Goal: Task Accomplishment & Management: Use online tool/utility

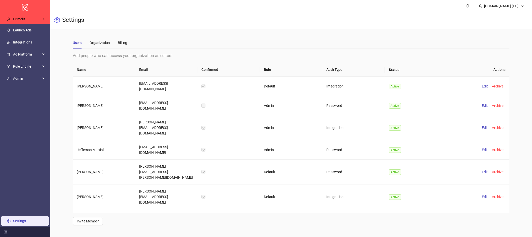
scroll to position [150, 0]
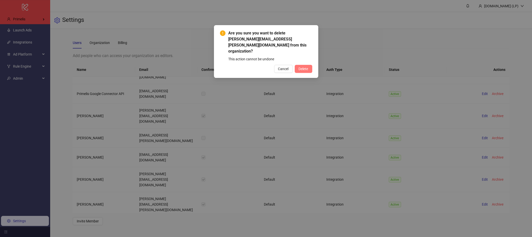
click at [299, 67] on span "Delete" at bounding box center [304, 69] width 10 height 4
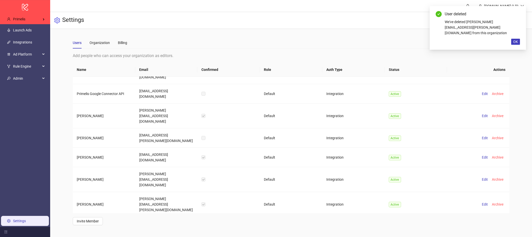
scroll to position [136, 0]
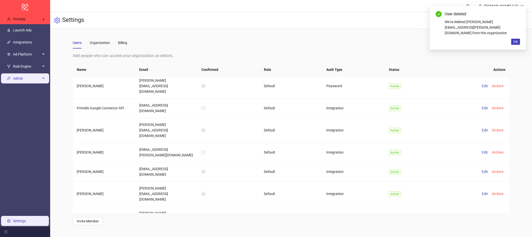
click at [26, 81] on span "Admin" at bounding box center [27, 78] width 28 height 10
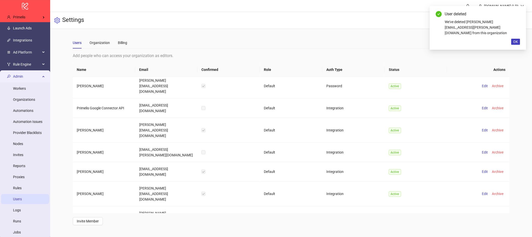
click at [18, 201] on link "Users" at bounding box center [17, 199] width 9 height 4
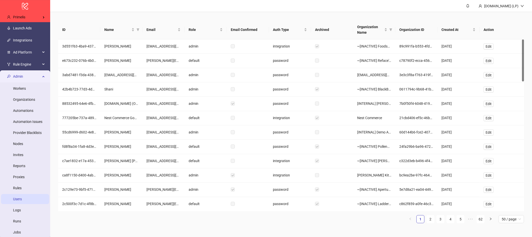
click at [42, 78] on div "Admin" at bounding box center [25, 76] width 48 height 10
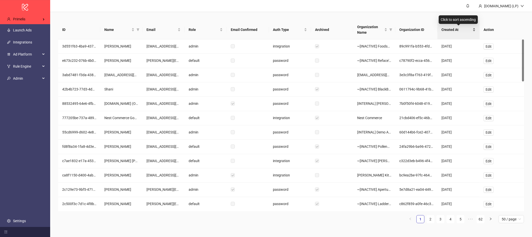
click at [444, 28] on span "Created At" at bounding box center [457, 30] width 30 height 6
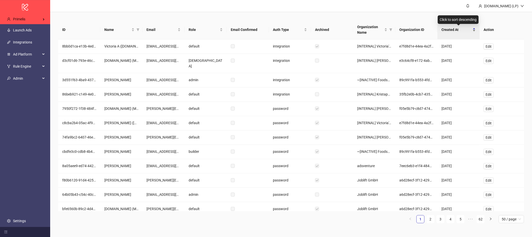
click at [449, 32] on div "Created At" at bounding box center [459, 30] width 34 height 6
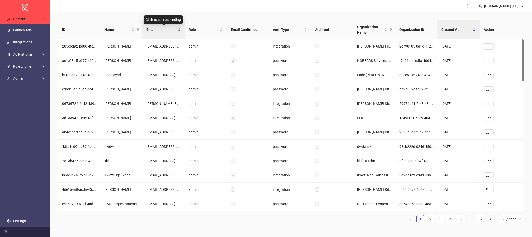
click at [165, 27] on span "Email" at bounding box center [162, 30] width 30 height 6
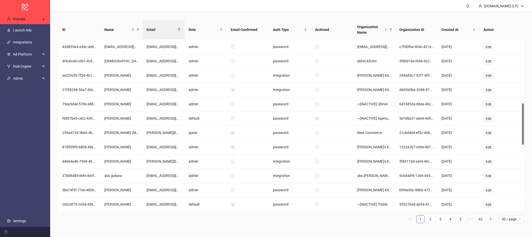
scroll to position [262, 0]
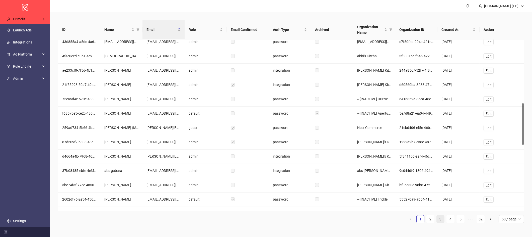
click at [437, 220] on link "3" at bounding box center [441, 219] width 8 height 8
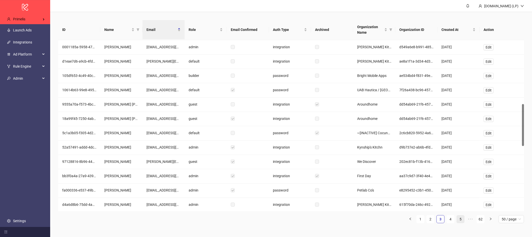
click at [464, 219] on li "5" at bounding box center [461, 219] width 8 height 8
click at [465, 219] on li "7" at bounding box center [461, 219] width 8 height 8
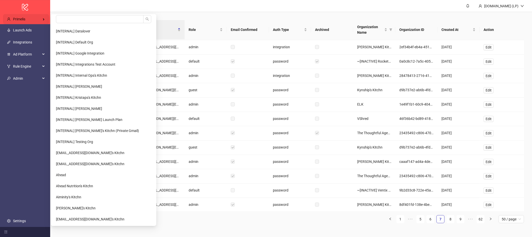
click at [37, 22] on div "Primelis" at bounding box center [26, 19] width 46 height 10
click at [59, 20] on input "search" at bounding box center [100, 19] width 88 height 8
type input "******"
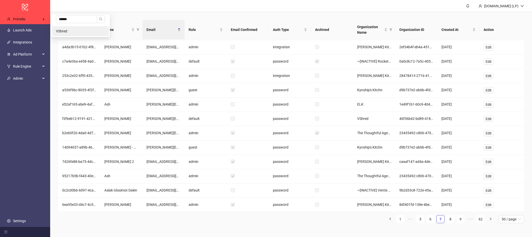
click at [77, 29] on li "VShred" at bounding box center [80, 31] width 57 height 10
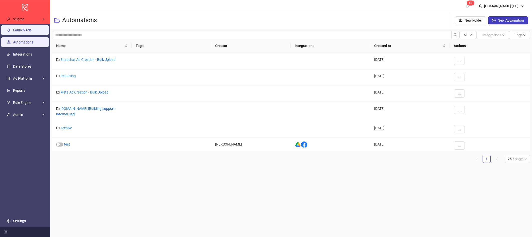
click at [32, 28] on link "Launch Ads" at bounding box center [22, 30] width 19 height 4
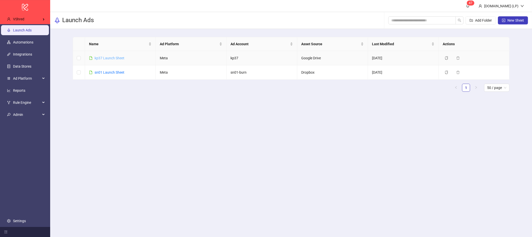
click at [111, 58] on link "kp37 Launch Sheet" at bounding box center [110, 58] width 30 height 4
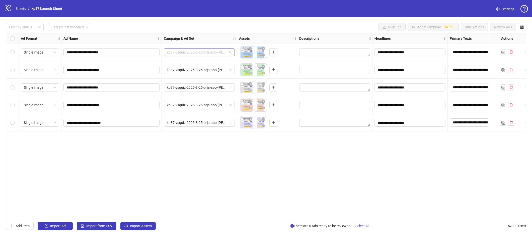
click at [218, 51] on span "kp37-vsquiz-2025-8-25-brja-abo-lc-lb-crotest-surveyflefvsl-auto-us-mf-65plus" at bounding box center [199, 52] width 65 height 8
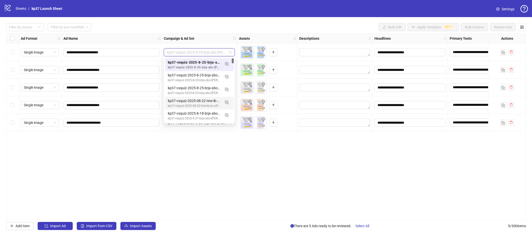
click at [267, 171] on div "**********" at bounding box center [266, 126] width 520 height 186
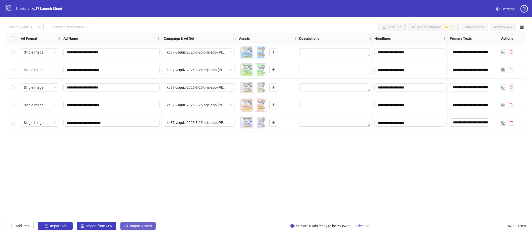
click at [144, 228] on span "Import Assets" at bounding box center [141, 226] width 22 height 4
click at [141, 225] on span "Import Assets" at bounding box center [141, 226] width 22 height 4
click at [136, 225] on span "Import Assets" at bounding box center [141, 226] width 22 height 4
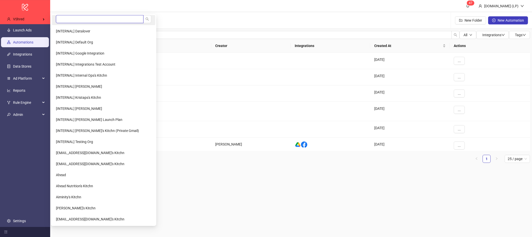
click at [58, 19] on input "search" at bounding box center [100, 19] width 88 height 8
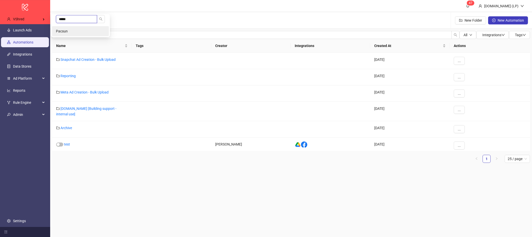
type input "*****"
click at [68, 29] on li "Pacsun" at bounding box center [80, 31] width 57 height 10
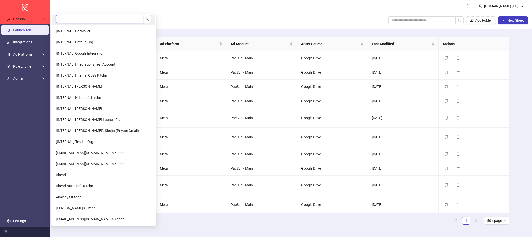
click at [65, 16] on input "search" at bounding box center [100, 19] width 88 height 8
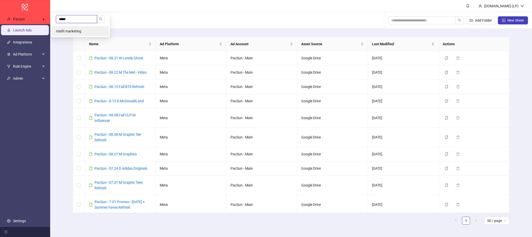
type input "*****"
click at [64, 29] on span "misfit marketing" at bounding box center [68, 31] width 25 height 4
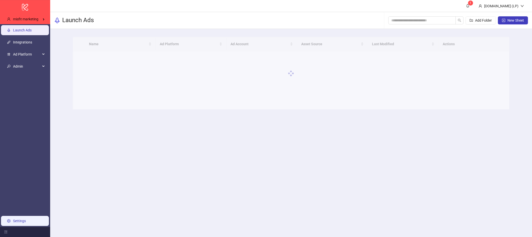
click at [18, 222] on link "Settings" at bounding box center [19, 221] width 13 height 4
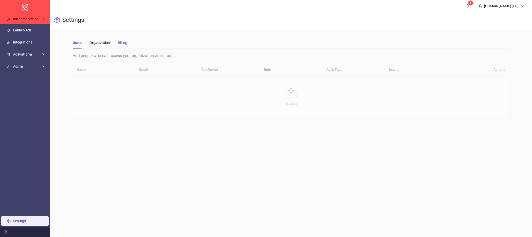
click at [125, 47] on div "Billing" at bounding box center [122, 43] width 9 height 12
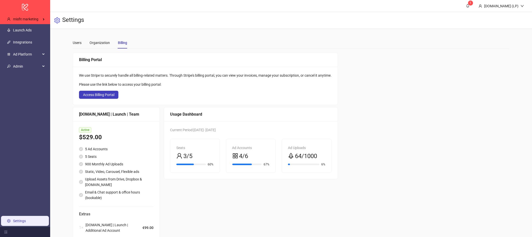
scroll to position [18, 0]
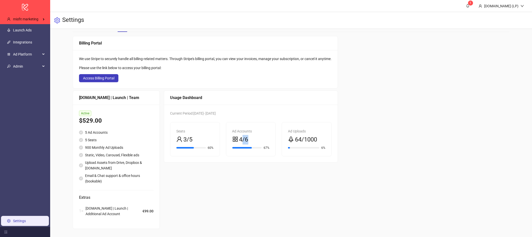
drag, startPoint x: 243, startPoint y: 139, endPoint x: 274, endPoint y: 138, distance: 30.9
click at [274, 138] on div "Ad Accounts 4/6 67%" at bounding box center [250, 139] width 49 height 34
click at [254, 182] on div "Usage Dashboard Current Period: 2025-08-26 - 2025-09-26 Seats 3/5 60% Ad Accoun…" at bounding box center [251, 159] width 174 height 138
click at [24, 41] on link "Integrations" at bounding box center [22, 42] width 19 height 4
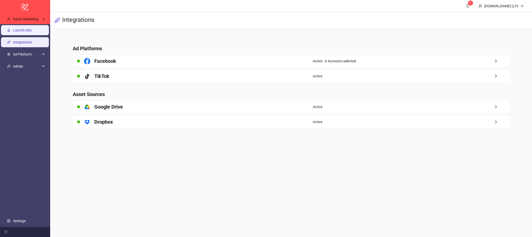
click at [26, 28] on link "Launch Ads" at bounding box center [22, 30] width 19 height 4
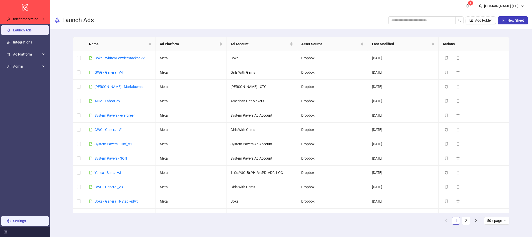
click at [26, 223] on link "Settings" at bounding box center [19, 221] width 13 height 4
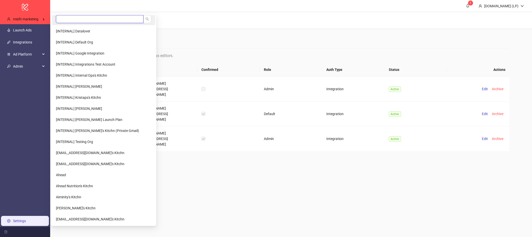
click at [72, 18] on input "search" at bounding box center [100, 19] width 88 height 8
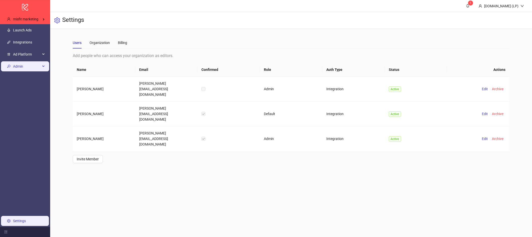
click at [42, 63] on div "Admin" at bounding box center [25, 66] width 48 height 10
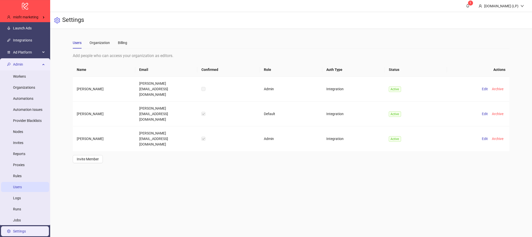
click at [17, 185] on link "Users" at bounding box center [17, 187] width 9 height 4
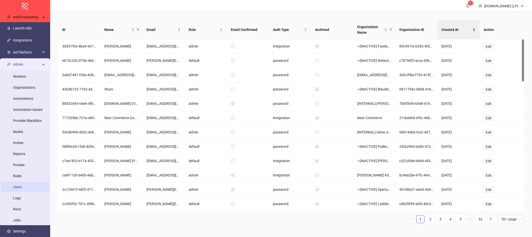
click at [448, 31] on span "Created At" at bounding box center [457, 30] width 30 height 6
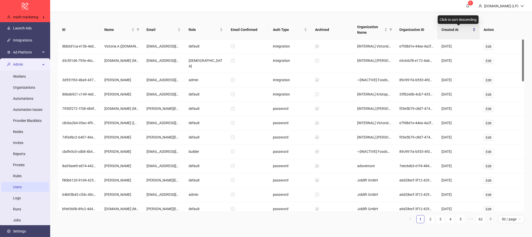
click at [444, 32] on div "Created At" at bounding box center [459, 30] width 34 height 6
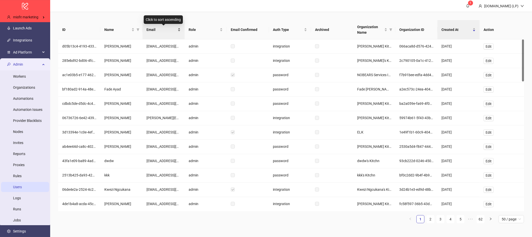
click at [168, 27] on div "Email" at bounding box center [164, 30] width 34 height 6
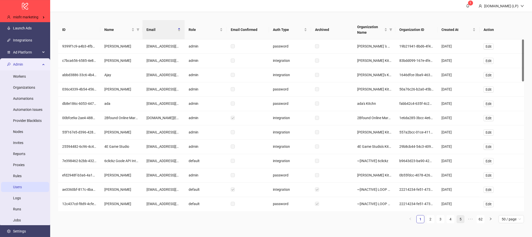
click at [461, 216] on link "5" at bounding box center [461, 219] width 8 height 8
click at [457, 221] on link "7" at bounding box center [461, 219] width 8 height 8
click at [457, 221] on link "9" at bounding box center [461, 219] width 8 height 8
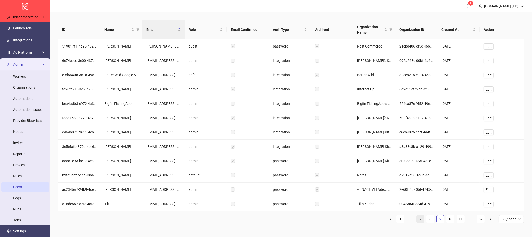
click at [457, 221] on link "11" at bounding box center [461, 219] width 8 height 8
click at [457, 221] on link "13" at bounding box center [461, 219] width 8 height 8
click at [457, 221] on link "15" at bounding box center [461, 219] width 8 height 8
click at [463, 221] on link "17" at bounding box center [461, 219] width 8 height 8
click at [463, 221] on link "19" at bounding box center [461, 219] width 8 height 8
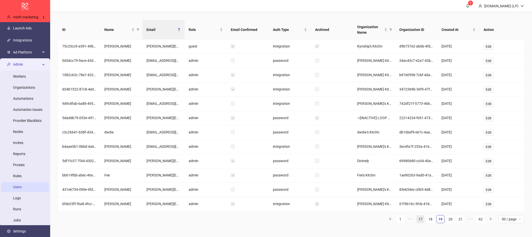
click at [463, 221] on link "21" at bounding box center [461, 219] width 8 height 8
click at [463, 221] on link "23" at bounding box center [461, 219] width 8 height 8
click at [463, 221] on link "25" at bounding box center [461, 219] width 8 height 8
click at [431, 220] on link "24" at bounding box center [431, 219] width 8 height 8
click at [424, 220] on link "22" at bounding box center [421, 219] width 8 height 8
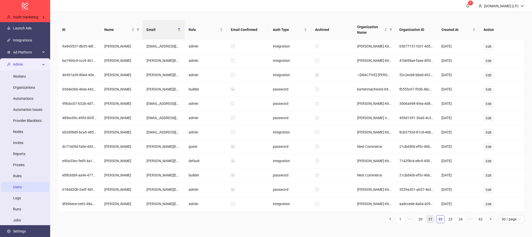
click at [427, 220] on li "21" at bounding box center [431, 219] width 8 height 8
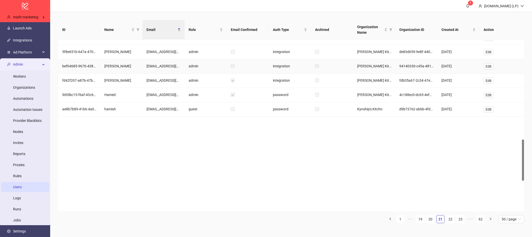
scroll to position [544, 0]
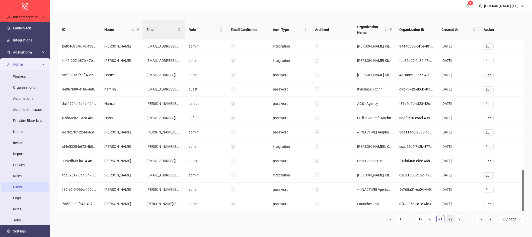
click at [449, 218] on link "22" at bounding box center [451, 219] width 8 height 8
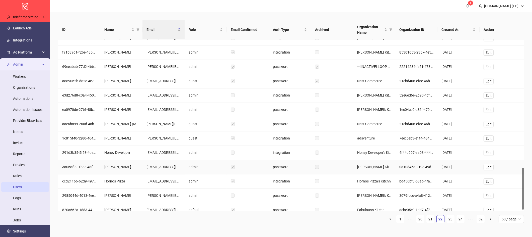
scroll to position [533, 0]
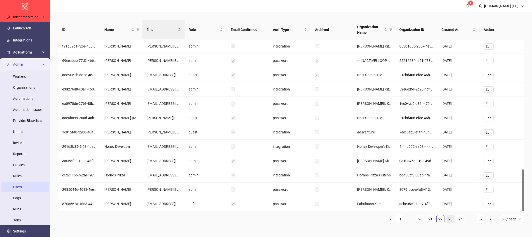
click at [448, 219] on link "23" at bounding box center [451, 219] width 8 height 8
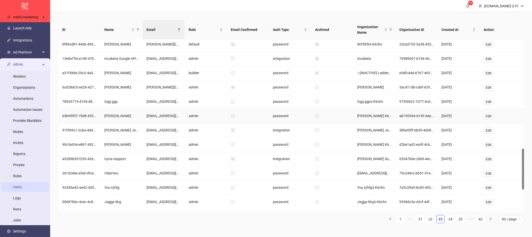
scroll to position [450, 0]
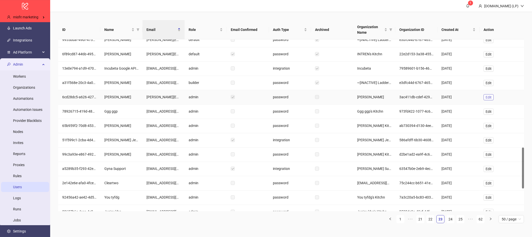
click at [491, 99] on button "Edit" at bounding box center [489, 97] width 10 height 6
click at [486, 97] on span "Edit" at bounding box center [489, 97] width 6 height 4
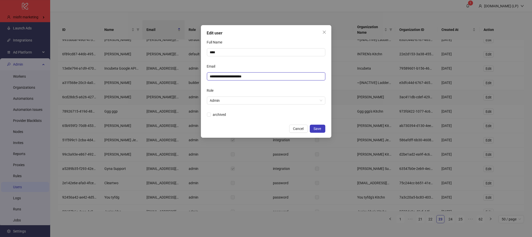
click at [230, 77] on input "**********" at bounding box center [265, 77] width 111 height 6
type input "**********"
click at [215, 115] on span "archived" at bounding box center [219, 115] width 17 height 6
click at [242, 113] on div "archived" at bounding box center [266, 115] width 118 height 6
click at [321, 130] on button "Save" at bounding box center [318, 128] width 16 height 8
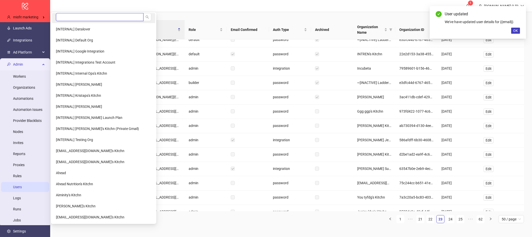
click at [66, 17] on input "search" at bounding box center [100, 17] width 88 height 8
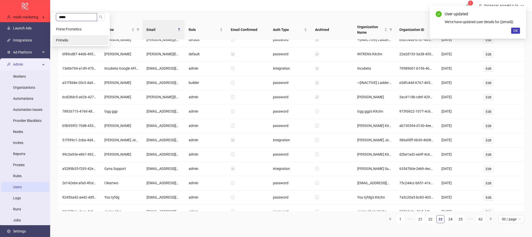
type input "*****"
click at [65, 39] on span "Primelis" at bounding box center [62, 40] width 12 height 4
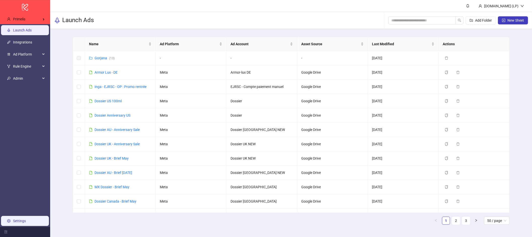
click at [19, 221] on link "Settings" at bounding box center [19, 221] width 13 height 4
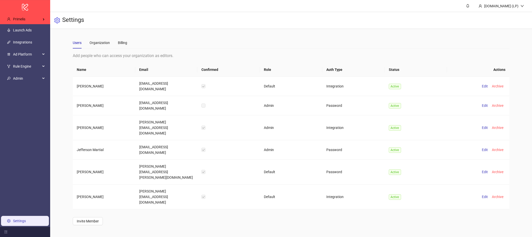
scroll to position [136, 0]
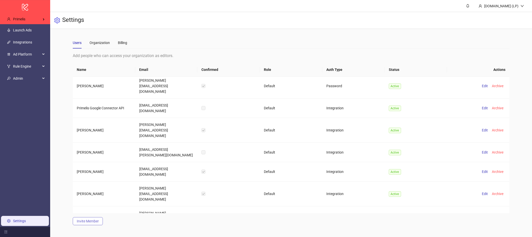
click at [89, 222] on span "Invite Member" at bounding box center [88, 221] width 22 height 4
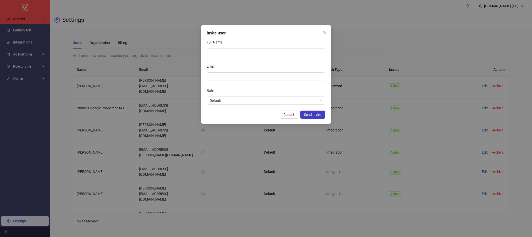
click at [217, 71] on div "Email" at bounding box center [266, 67] width 118 height 10
click at [217, 74] on input "Email" at bounding box center [265, 77] width 111 height 6
paste input "**********"
type input "**********"
click at [222, 54] on input "Full Name" at bounding box center [266, 52] width 118 height 8
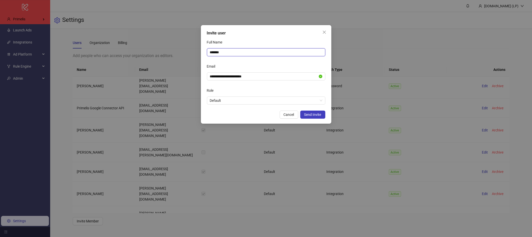
type input "**********"
click at [255, 89] on div "Role" at bounding box center [266, 91] width 118 height 10
click at [317, 118] on button "Send Invite" at bounding box center [312, 114] width 25 height 8
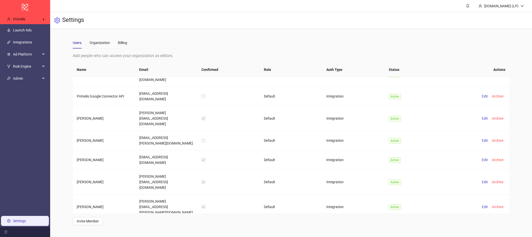
scroll to position [150, 0]
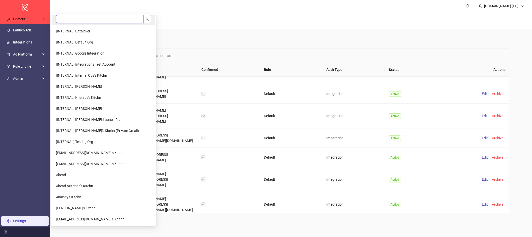
click at [75, 16] on input "search" at bounding box center [100, 19] width 88 height 8
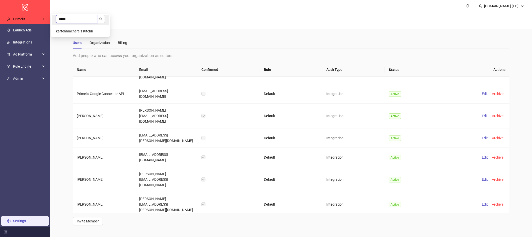
scroll to position [0, 0]
type input "*****"
click at [72, 28] on li "kartenmacherei's Kitchn" at bounding box center [80, 31] width 57 height 10
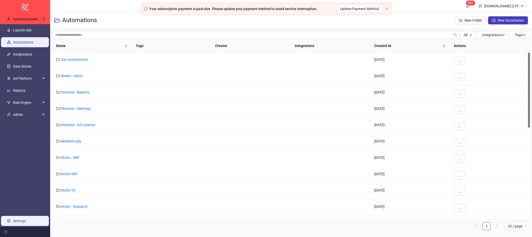
click at [19, 222] on link "Settings" at bounding box center [19, 221] width 13 height 4
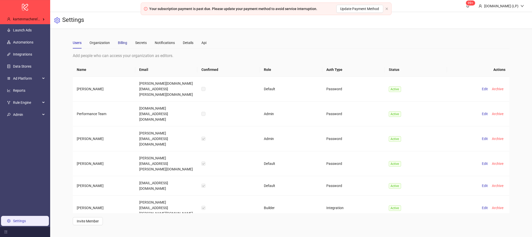
click at [125, 45] on div "Billing" at bounding box center [122, 43] width 9 height 6
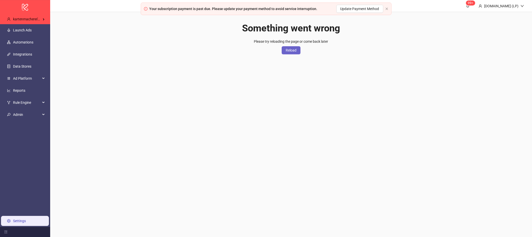
click at [290, 51] on span "Reload" at bounding box center [291, 50] width 11 height 4
click at [32, 28] on link "Launch Ads" at bounding box center [22, 30] width 19 height 4
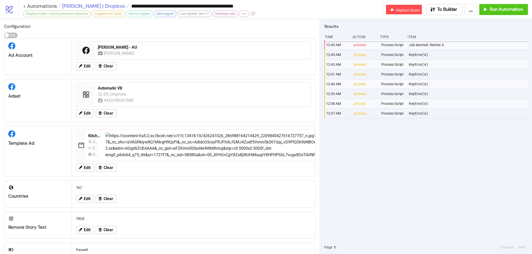
click at [89, 4] on span "Anna Quan | Dropbox" at bounding box center [93, 6] width 64 height 7
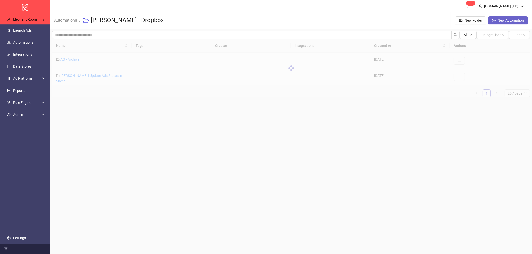
click at [503, 24] on button "New Automation" at bounding box center [508, 20] width 40 height 8
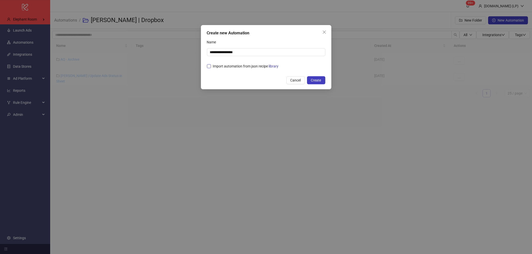
click at [247, 67] on span "Import automation from json recipe library" at bounding box center [246, 66] width 70 height 6
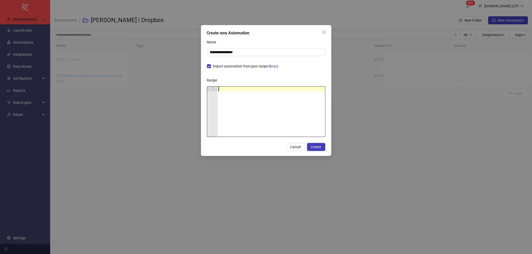
click at [226, 87] on div at bounding box center [272, 117] width 108 height 60
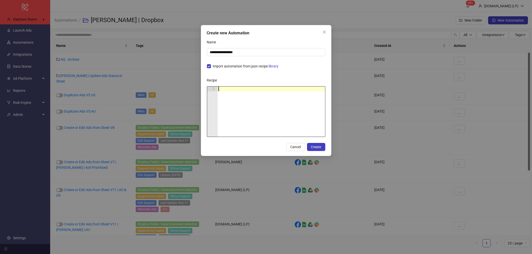
paste textarea "Cursor at row 1"
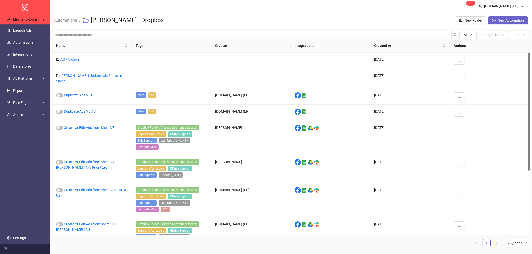
click at [503, 18] on button "New Automation" at bounding box center [508, 20] width 40 height 8
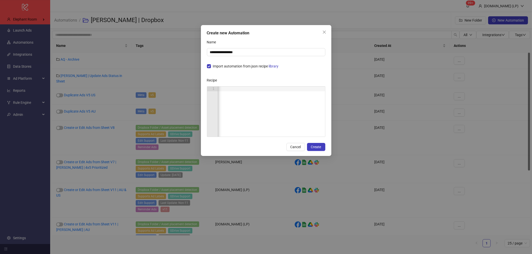
click at [251, 84] on div "Recipe" at bounding box center [266, 81] width 118 height 10
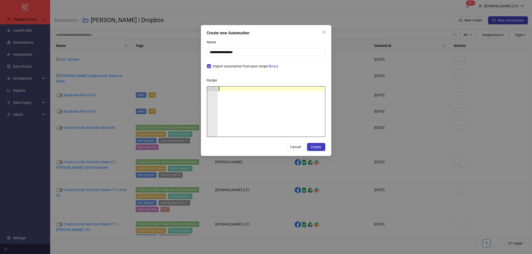
paste textarea "Cursor at row 1"
click at [314, 145] on span "Create" at bounding box center [316, 147] width 10 height 4
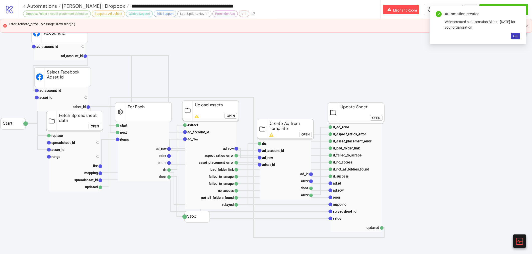
type input "**********"
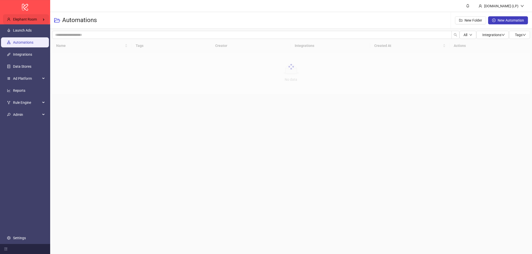
drag, startPoint x: 15, startPoint y: 19, endPoint x: 21, endPoint y: 20, distance: 6.3
click at [15, 19] on span "Elephant Room" at bounding box center [25, 19] width 24 height 4
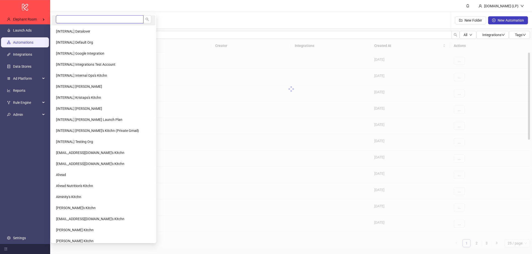
click at [61, 22] on input "search" at bounding box center [100, 19] width 88 height 8
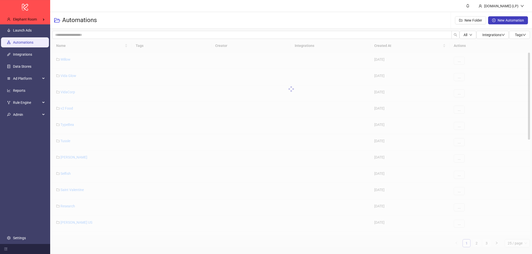
click at [153, 0] on header "[DOMAIN_NAME] (LP)" at bounding box center [291, 6] width 482 height 12
click at [82, 37] on input "search" at bounding box center [252, 35] width 400 height 8
type input "***"
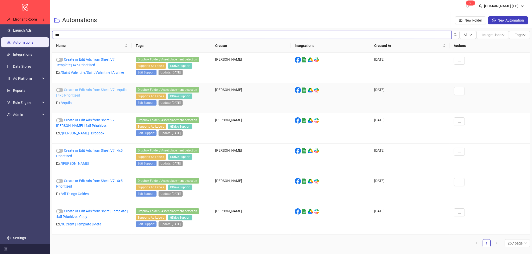
scroll to position [2, 0]
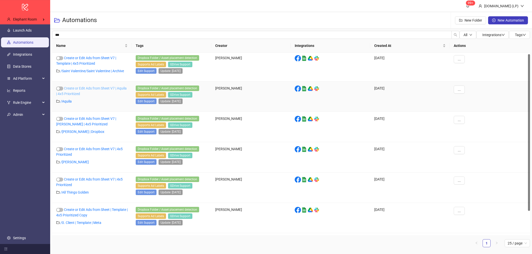
click at [73, 93] on link "Create or Edit Ads from Sheet V7 | Aquila | 4x5 Prioritized" at bounding box center [91, 91] width 71 height 10
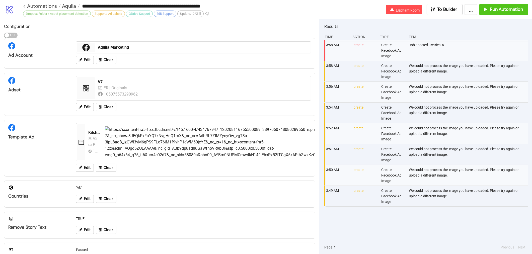
click at [468, 14] on button "..." at bounding box center [471, 9] width 13 height 11
click at [461, 18] on span "Export Automation" at bounding box center [459, 21] width 30 height 6
